Goal: Information Seeking & Learning: Learn about a topic

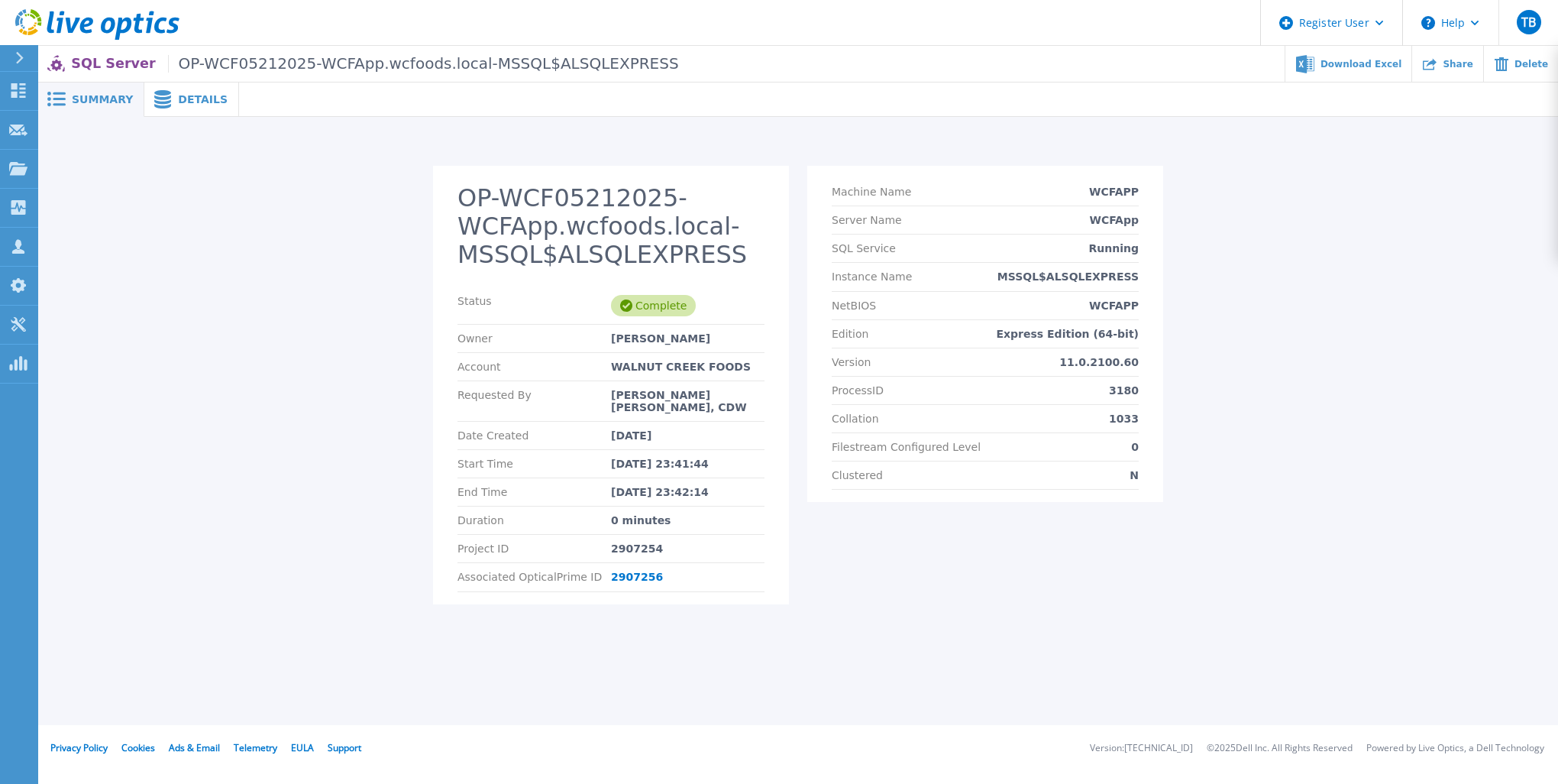
click at [178, 106] on div "Details" at bounding box center [192, 99] width 95 height 35
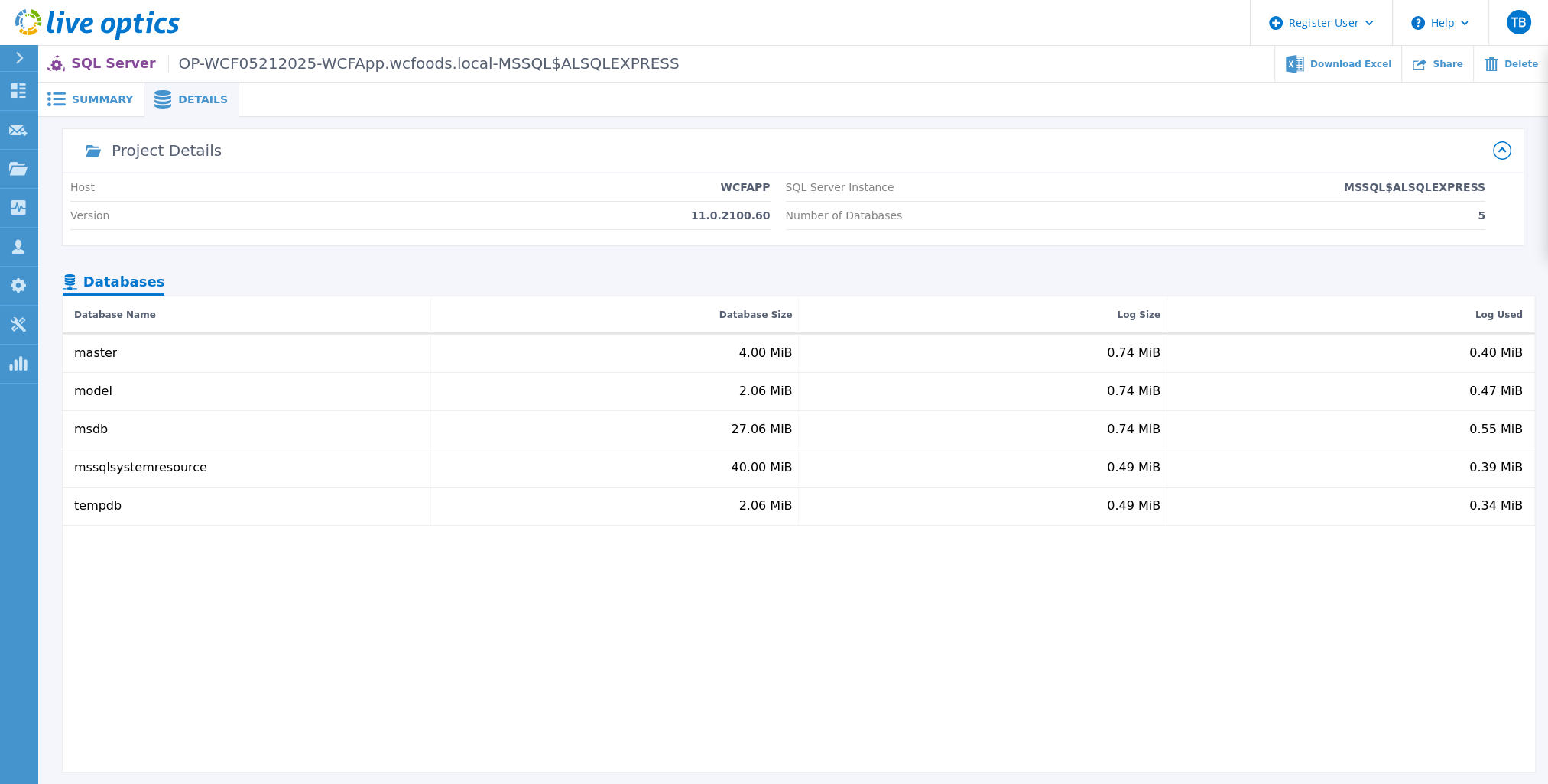
click at [104, 102] on span "Summary" at bounding box center [102, 99] width 61 height 11
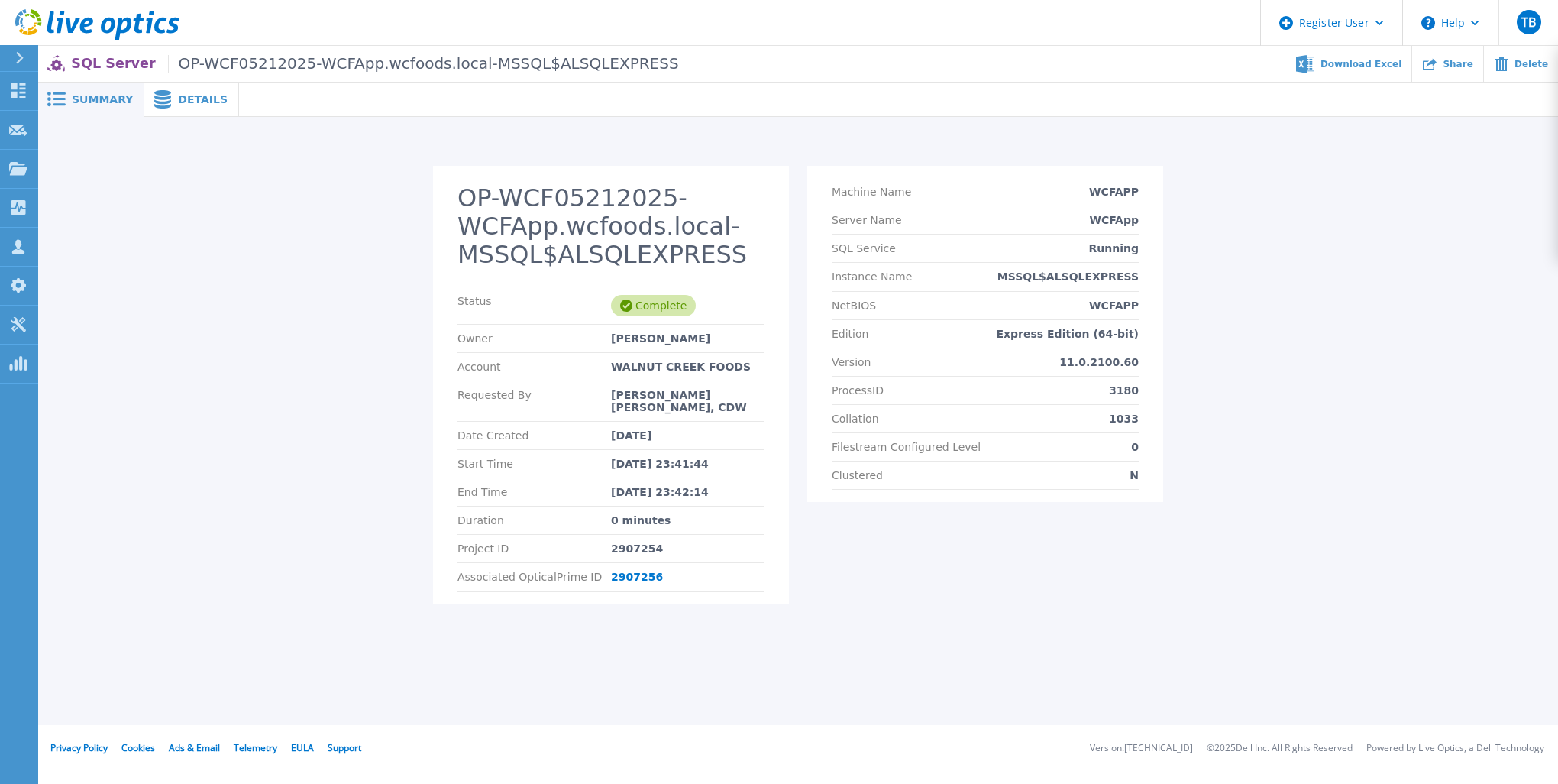
click at [179, 99] on span "Details" at bounding box center [202, 99] width 50 height 11
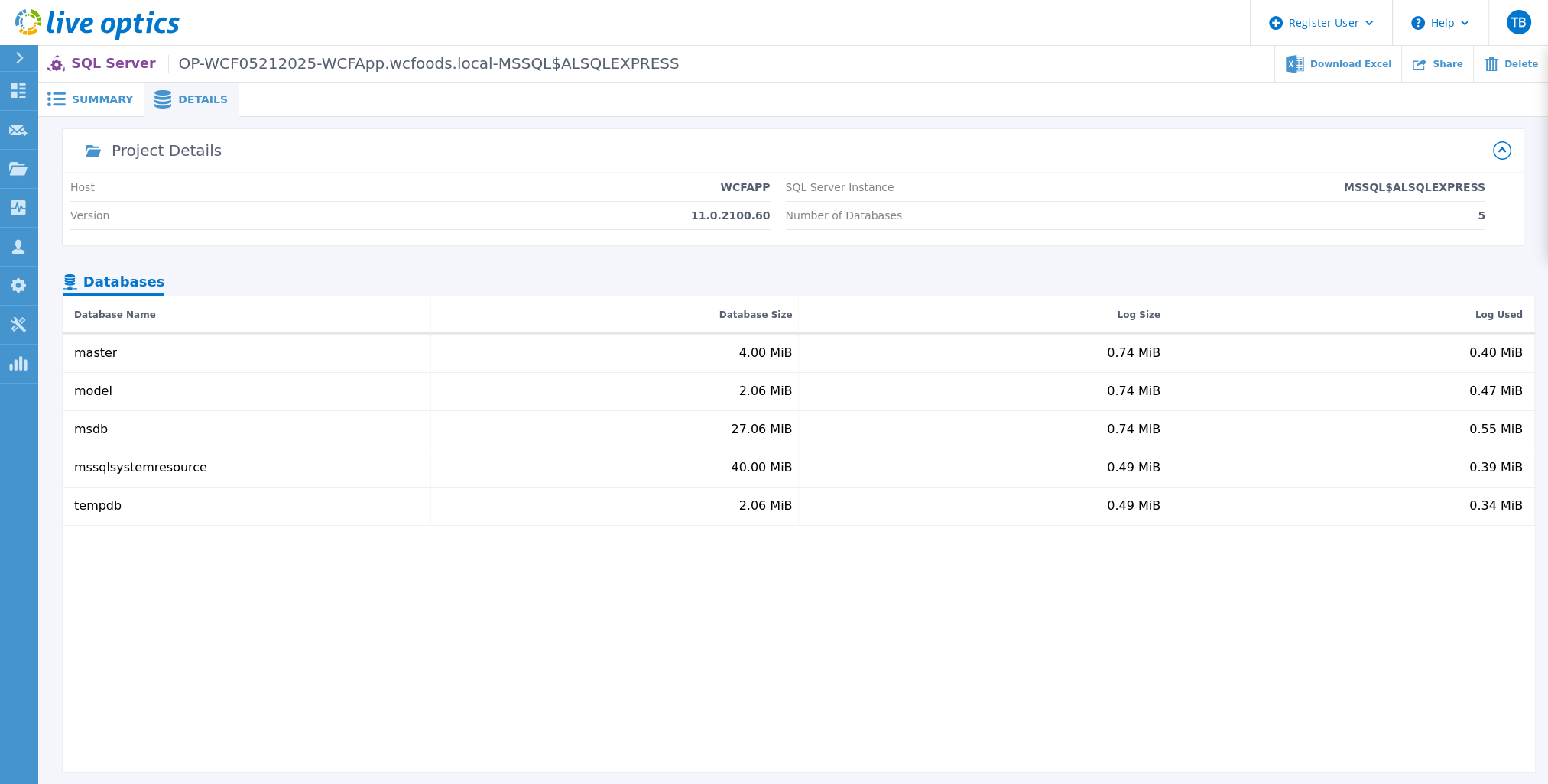
click at [92, 105] on span "Summary" at bounding box center [102, 99] width 61 height 11
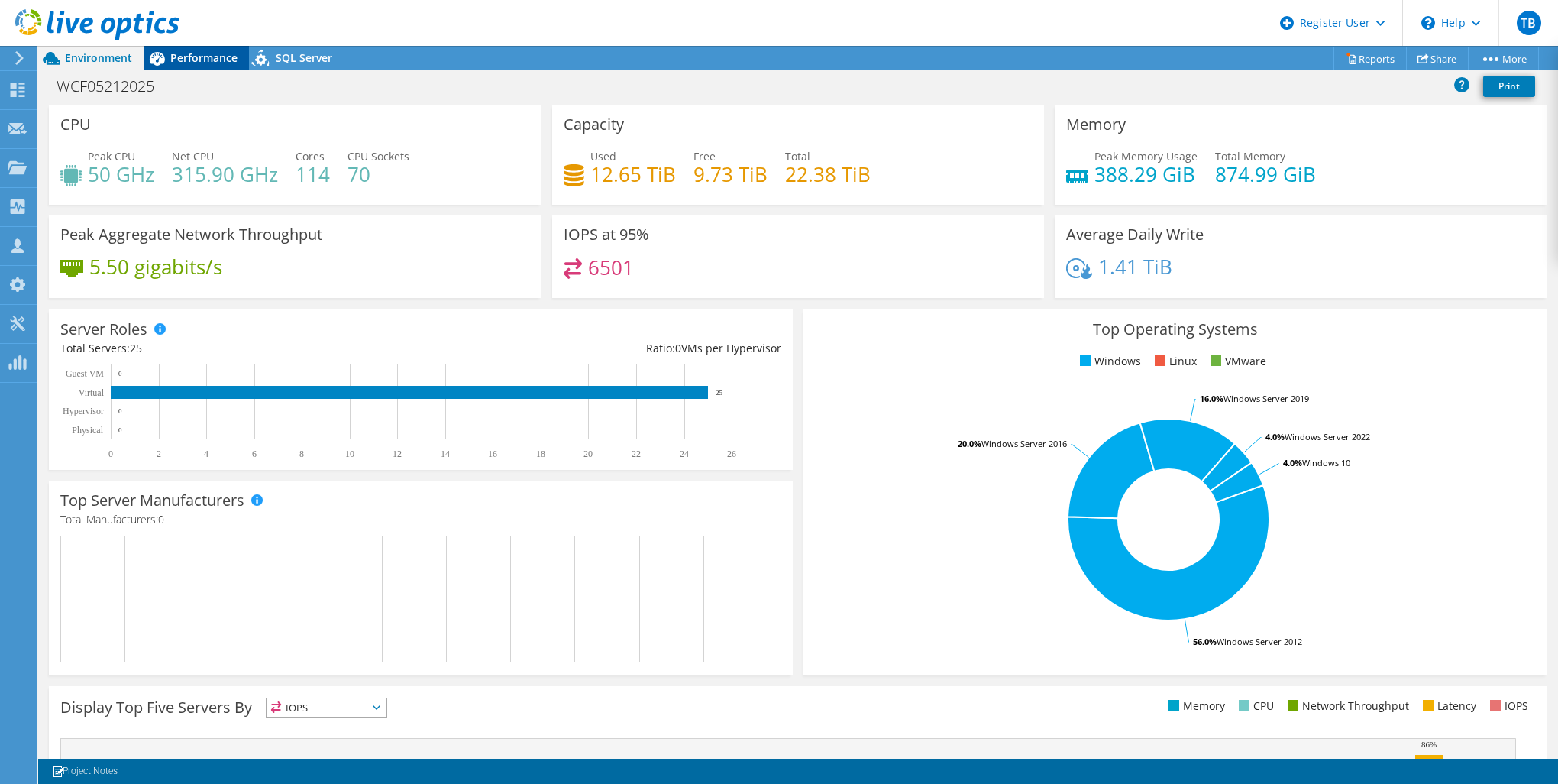
click at [216, 55] on span "Performance" at bounding box center [203, 58] width 67 height 15
